Goal: Information Seeking & Learning: Learn about a topic

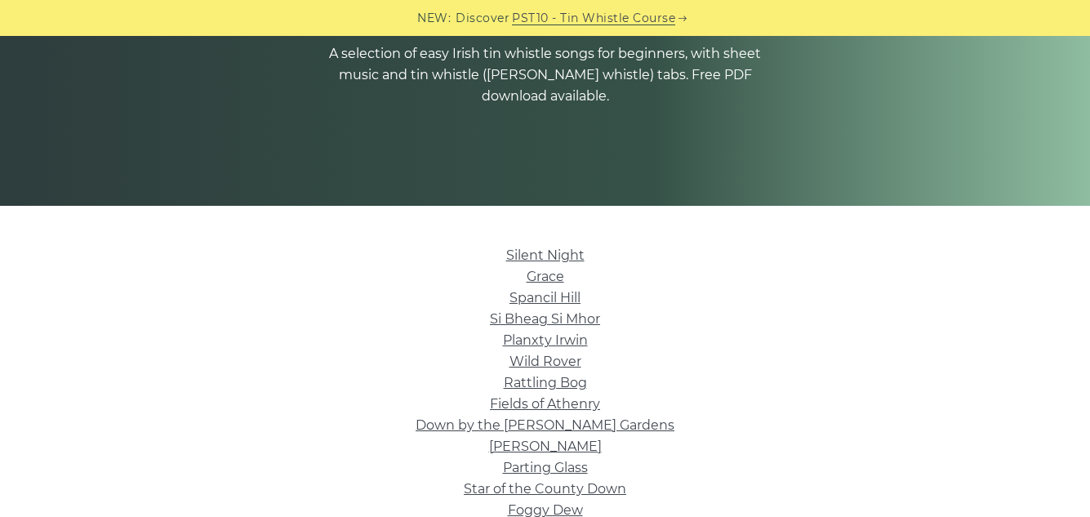
scroll to position [178, 0]
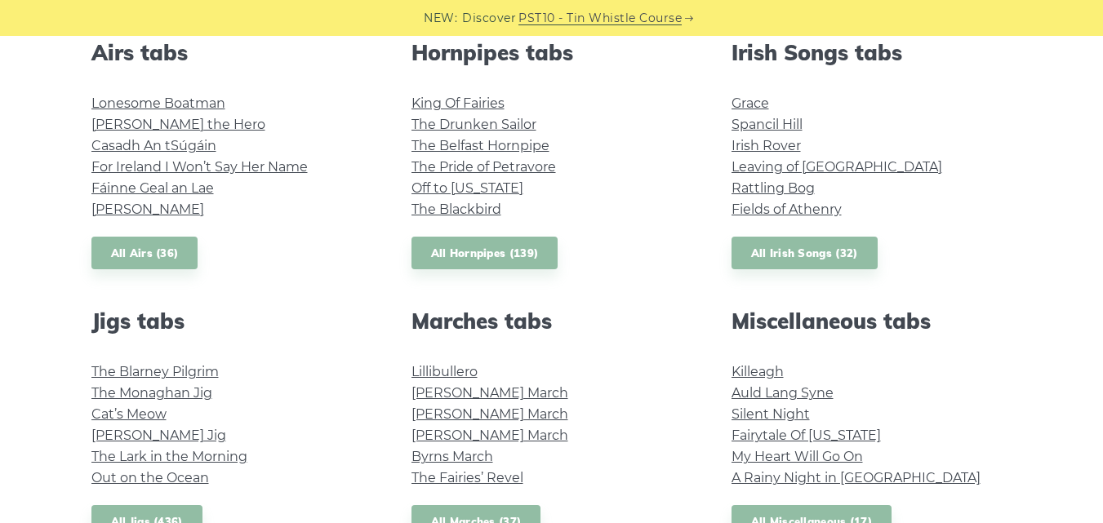
scroll to position [660, 0]
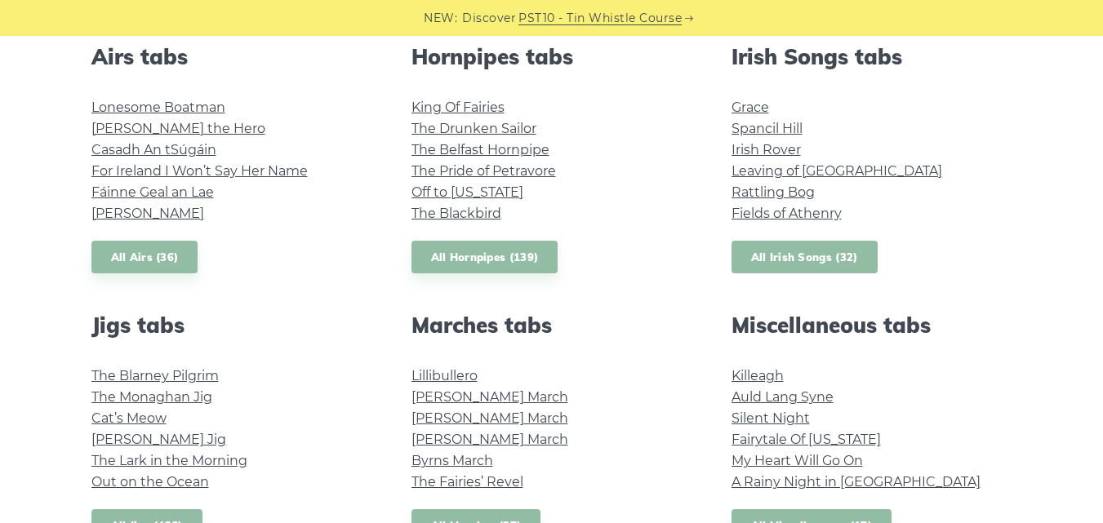
click at [794, 256] on link "All Irish Songs (32)" at bounding box center [804, 257] width 146 height 33
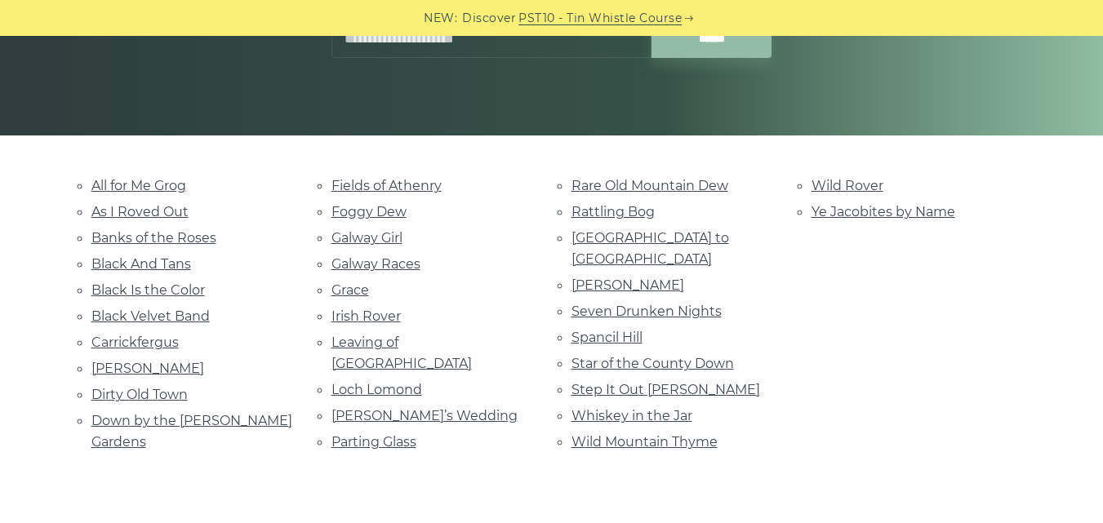
scroll to position [299, 0]
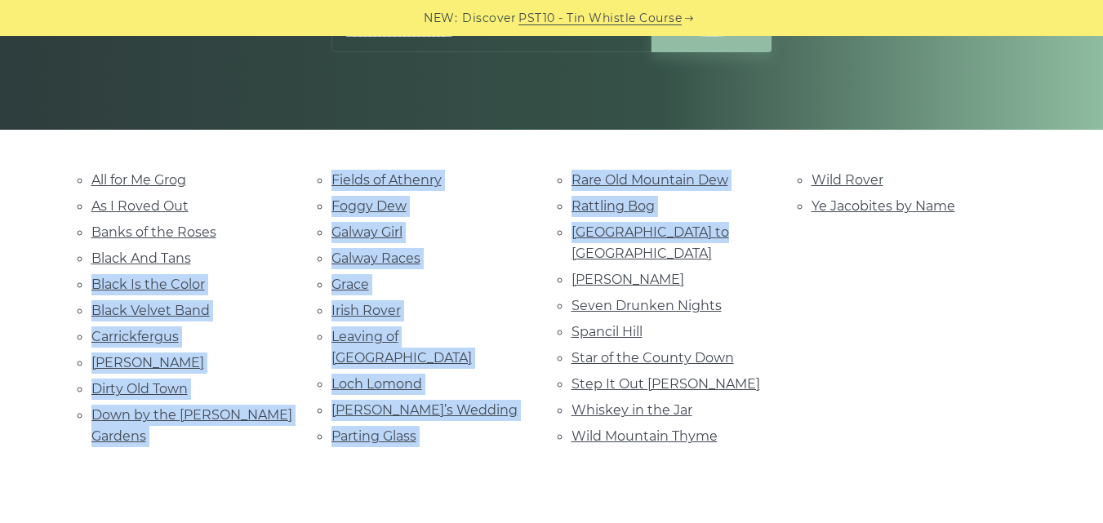
drag, startPoint x: 751, startPoint y: 219, endPoint x: 225, endPoint y: 249, distance: 526.6
click at [225, 249] on div "All for Me Grog As I Roved Out Banks of the Roses Black And Tans Black Is the C…" at bounding box center [552, 330] width 960 height 322
